Goal: Task Accomplishment & Management: Use online tool/utility

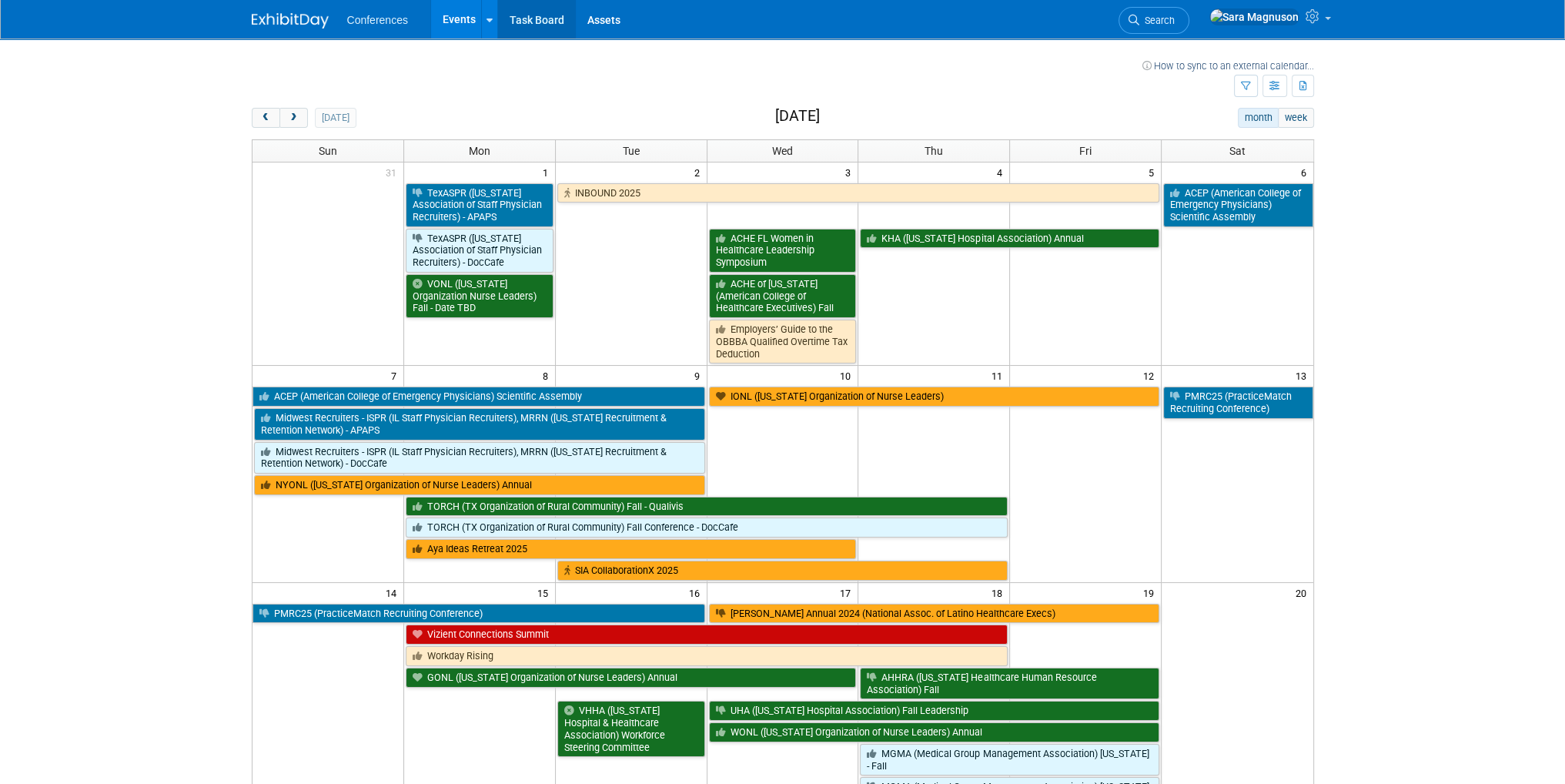
click at [539, 33] on link "Task Board" at bounding box center [536, 19] width 77 height 38
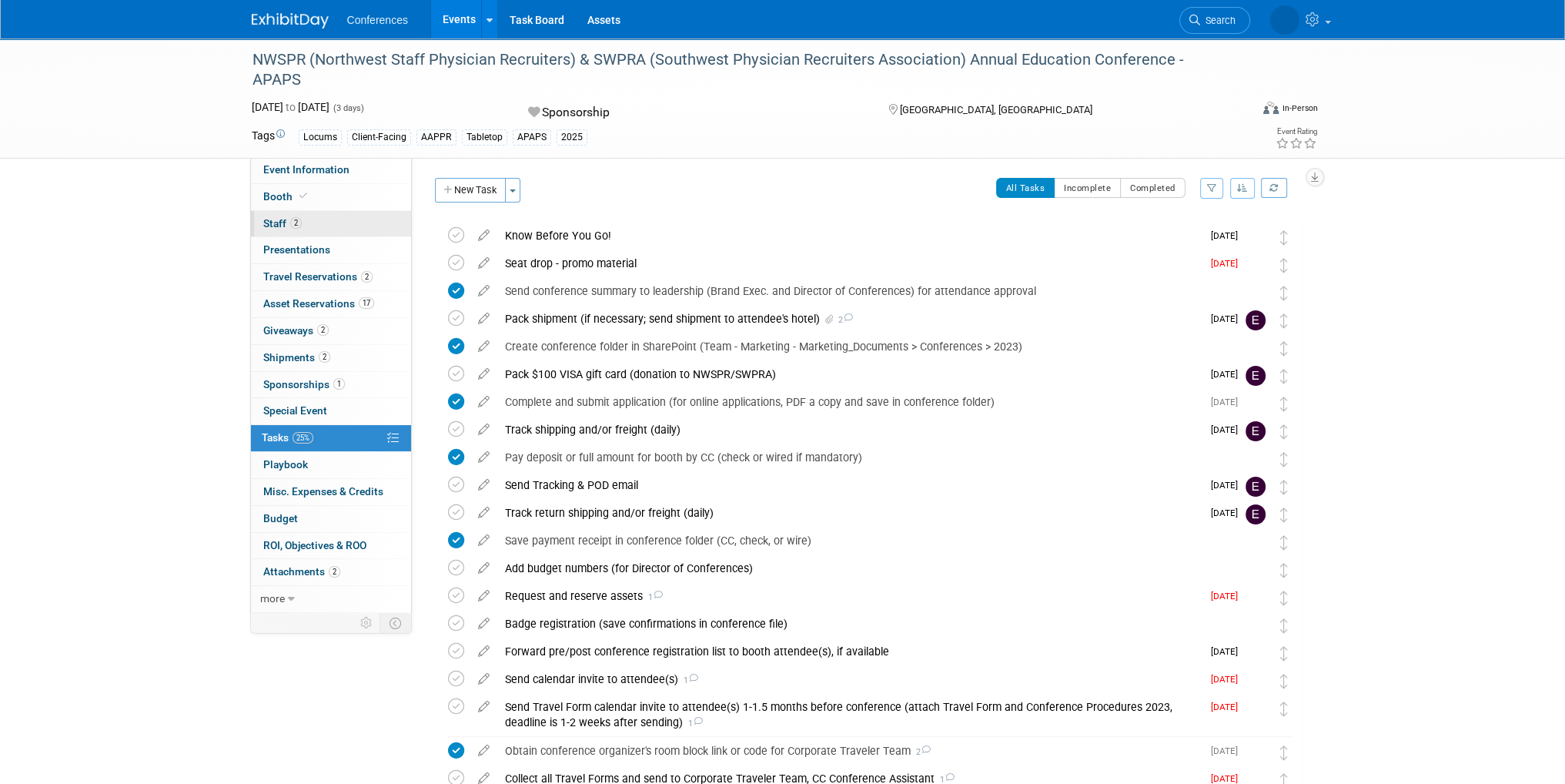
click at [322, 224] on link "2 Staff 2" at bounding box center [331, 224] width 160 height 26
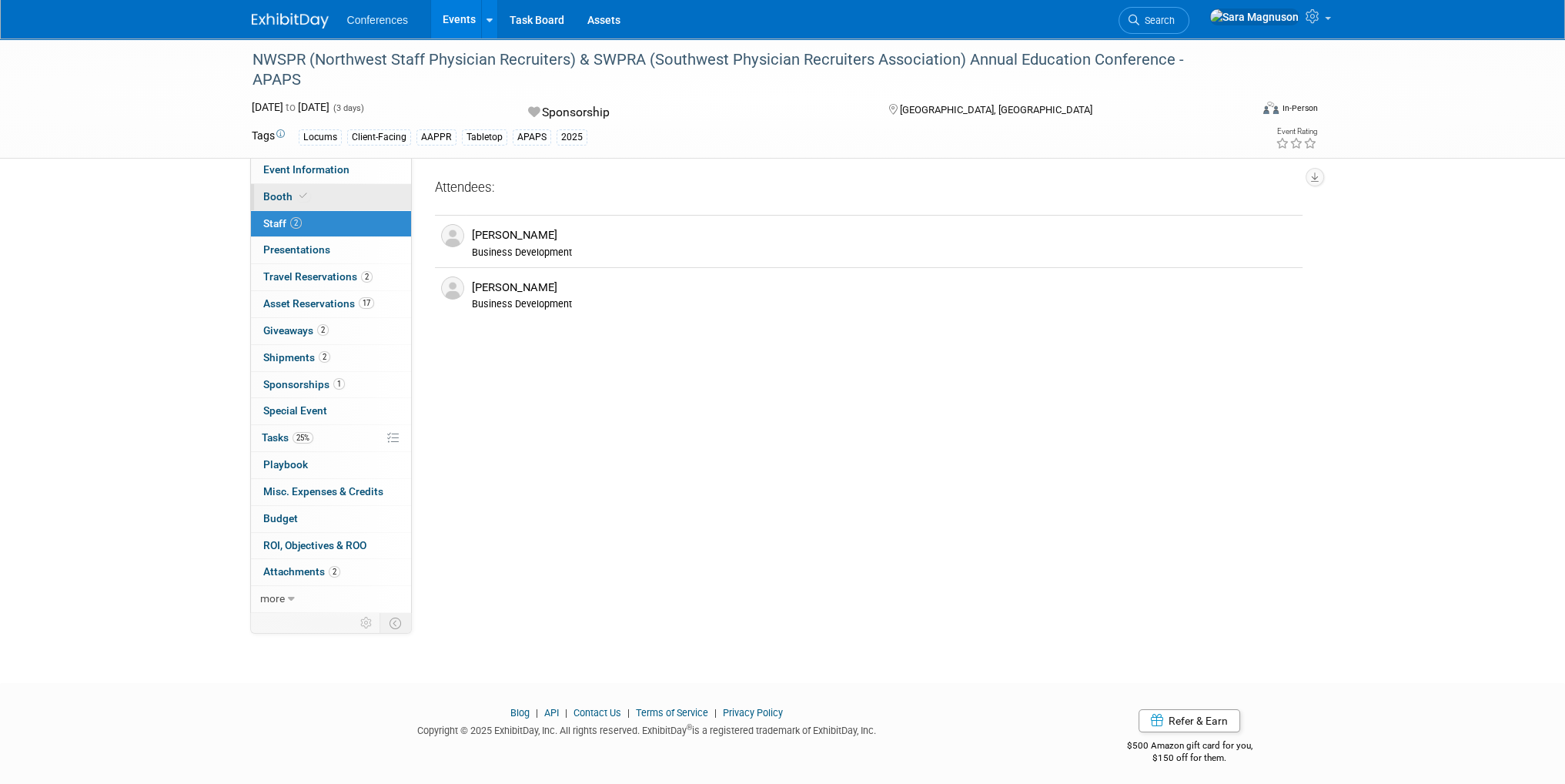
click at [317, 202] on link "Booth" at bounding box center [331, 196] width 160 height 26
select select "6' tabletop"
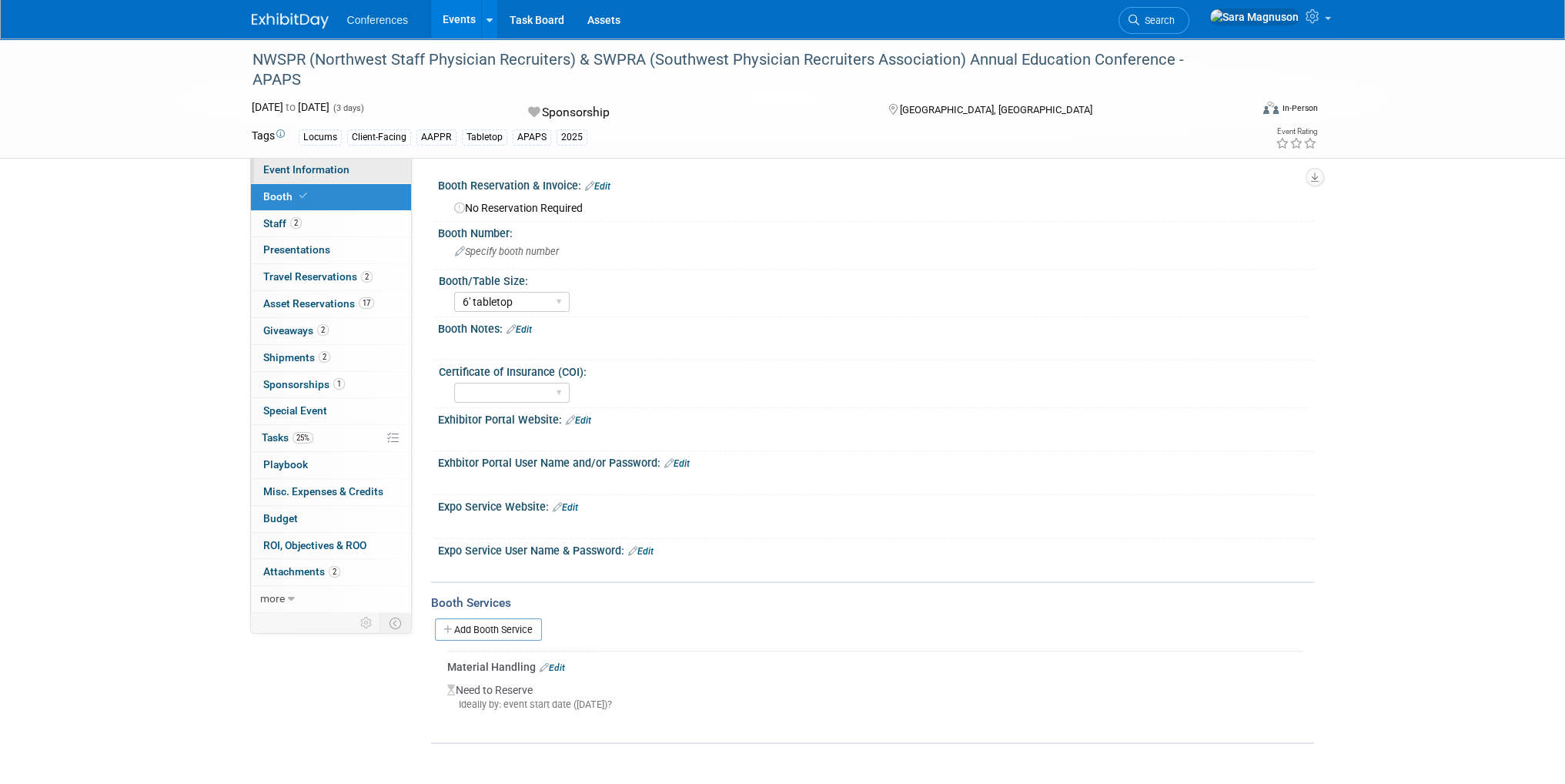
click at [320, 170] on span "Event Information" at bounding box center [306, 170] width 86 height 13
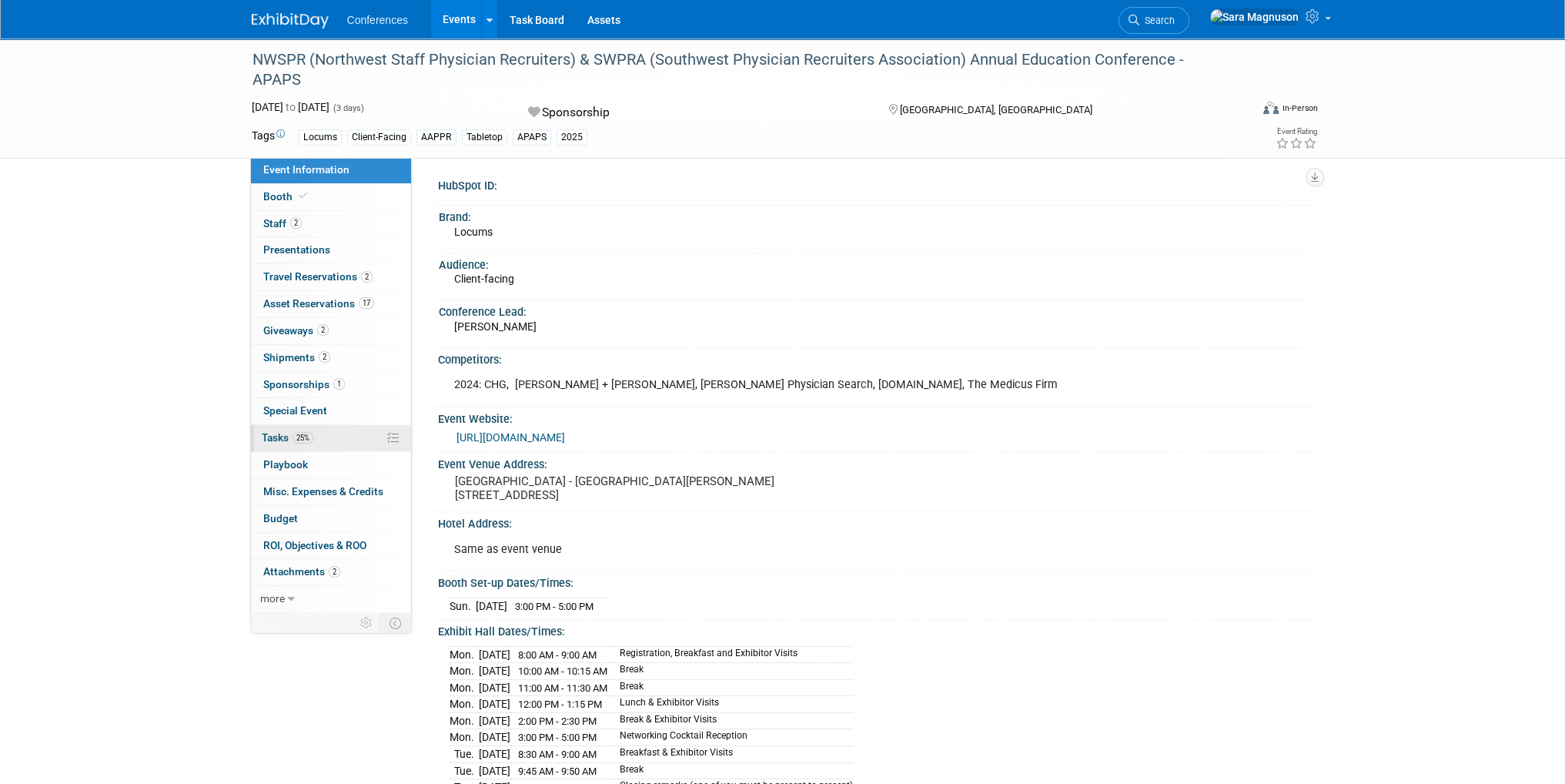
click at [329, 435] on link "25% Tasks 25%" at bounding box center [331, 438] width 160 height 26
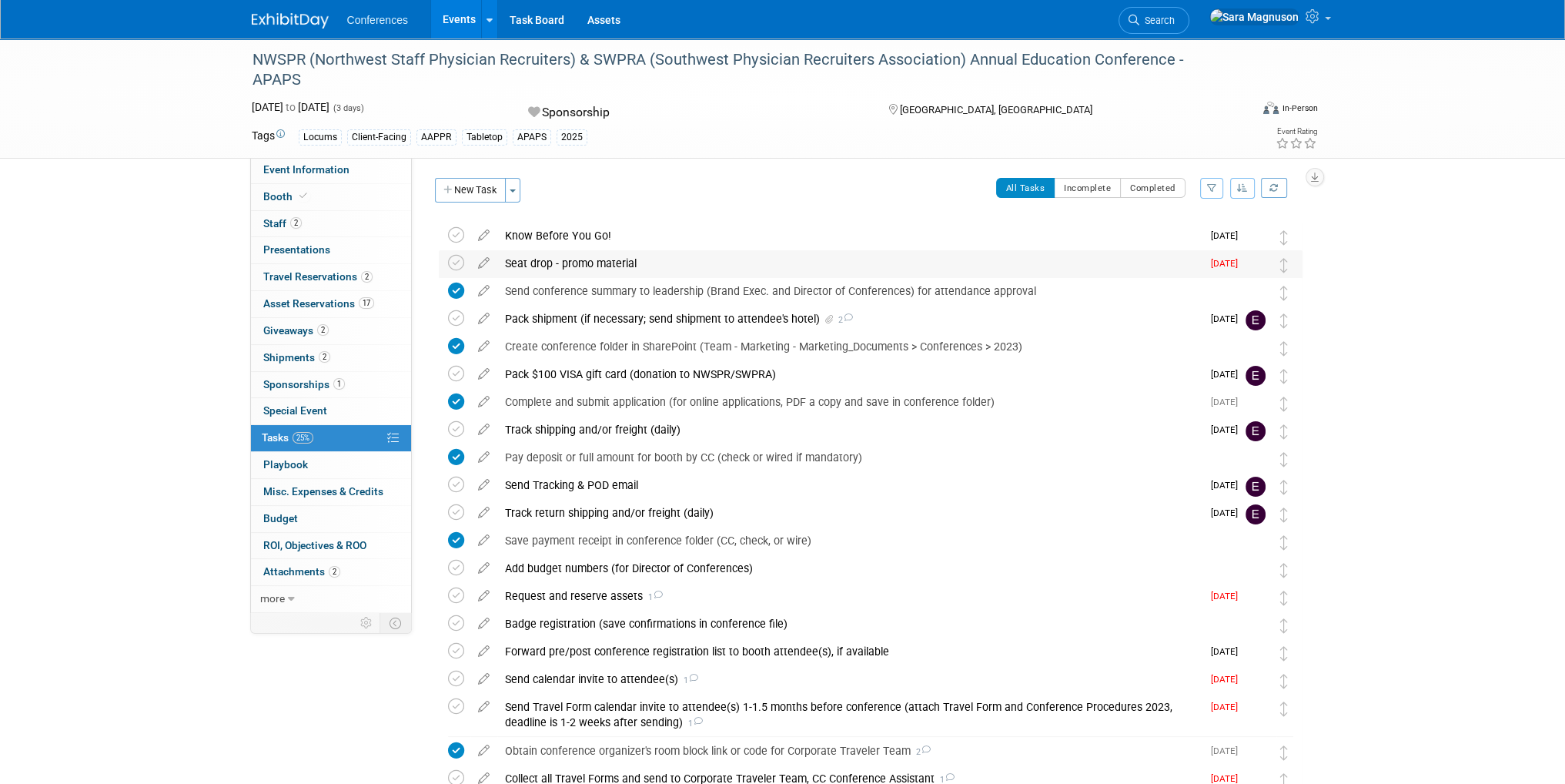
click at [588, 260] on div "Seat drop - promo material" at bounding box center [849, 263] width 704 height 26
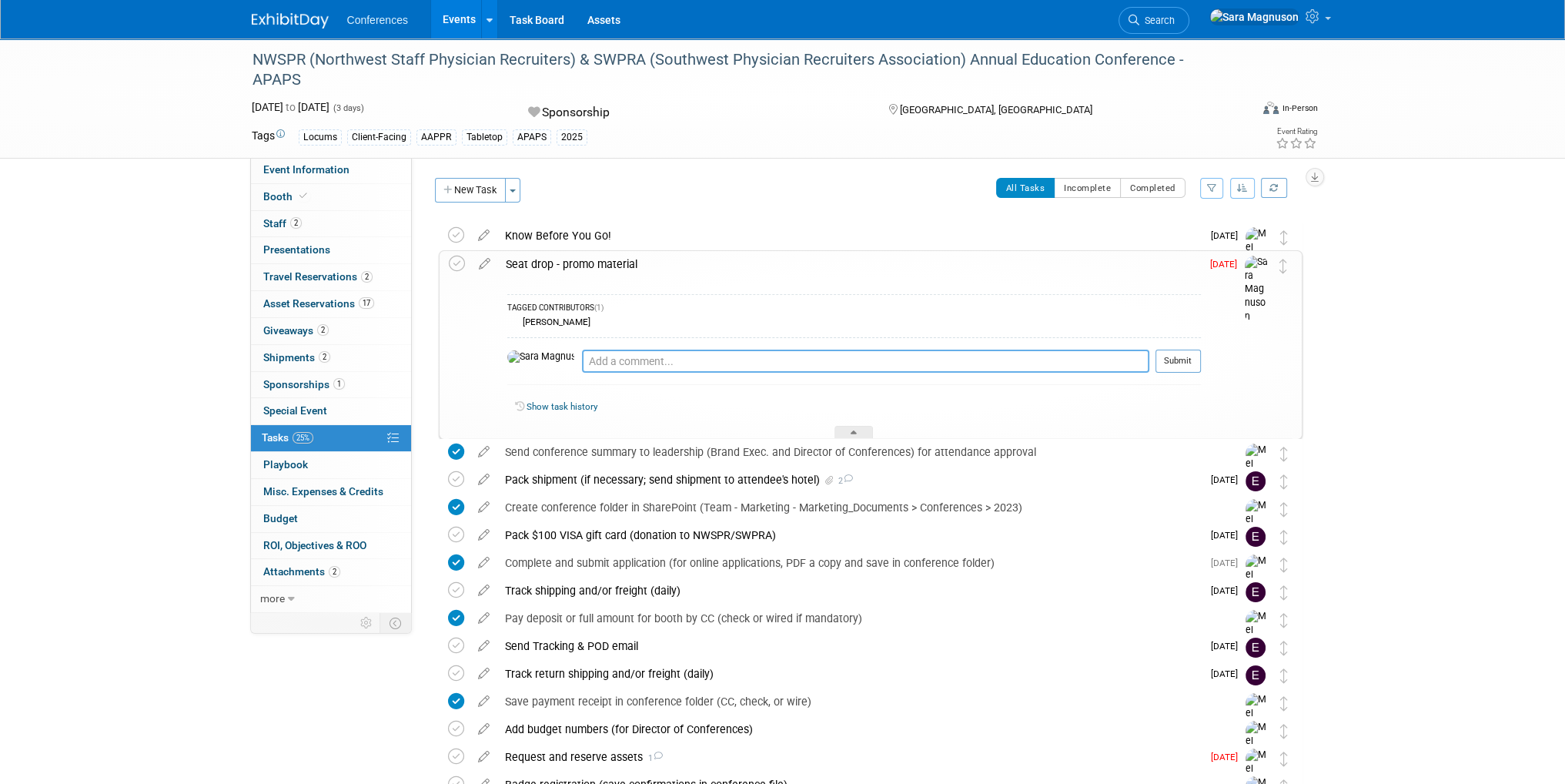
click at [601, 360] on textarea at bounding box center [866, 361] width 568 height 23
click at [914, 367] on textarea "09/24: Let's print out the recently updated AP&APS sheets for the seat drop:" at bounding box center [866, 361] width 568 height 23
paste textarea "https://ayahealthcare.sharepoint.com/:b:/s/AyaCollaboration/EZbaaZ8fUFBLpWJOjI4…"
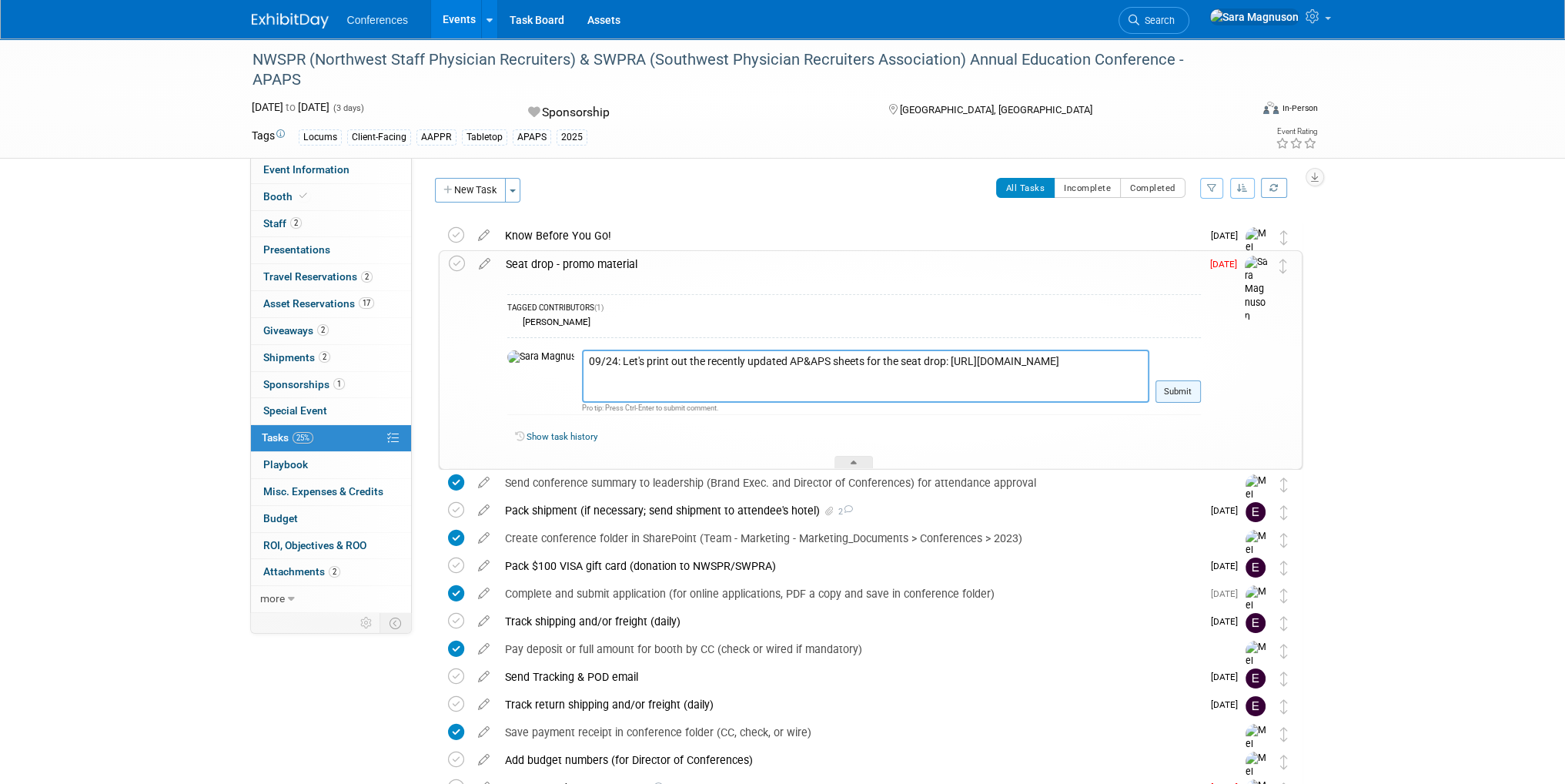
type textarea "09/24: Let's print out the recently updated AP&APS sheets for the seat drop: ht…"
click at [1170, 388] on button "Submit" at bounding box center [1178, 392] width 45 height 23
